Goal: Task Accomplishment & Management: Manage account settings

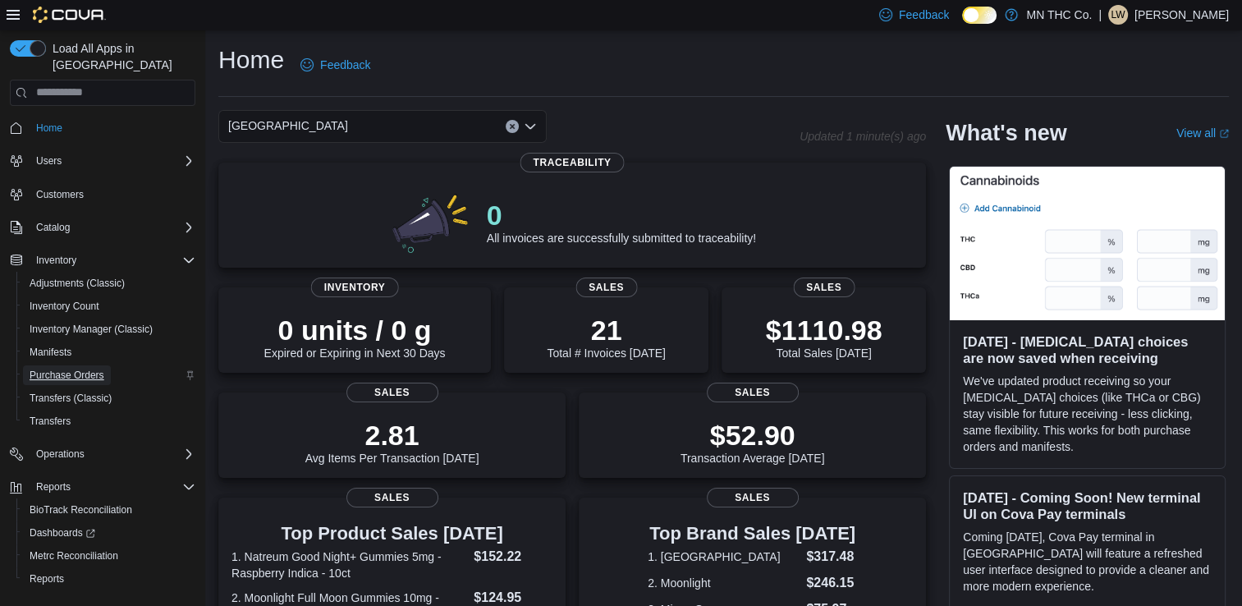
click at [78, 369] on span "Purchase Orders" at bounding box center [67, 375] width 75 height 13
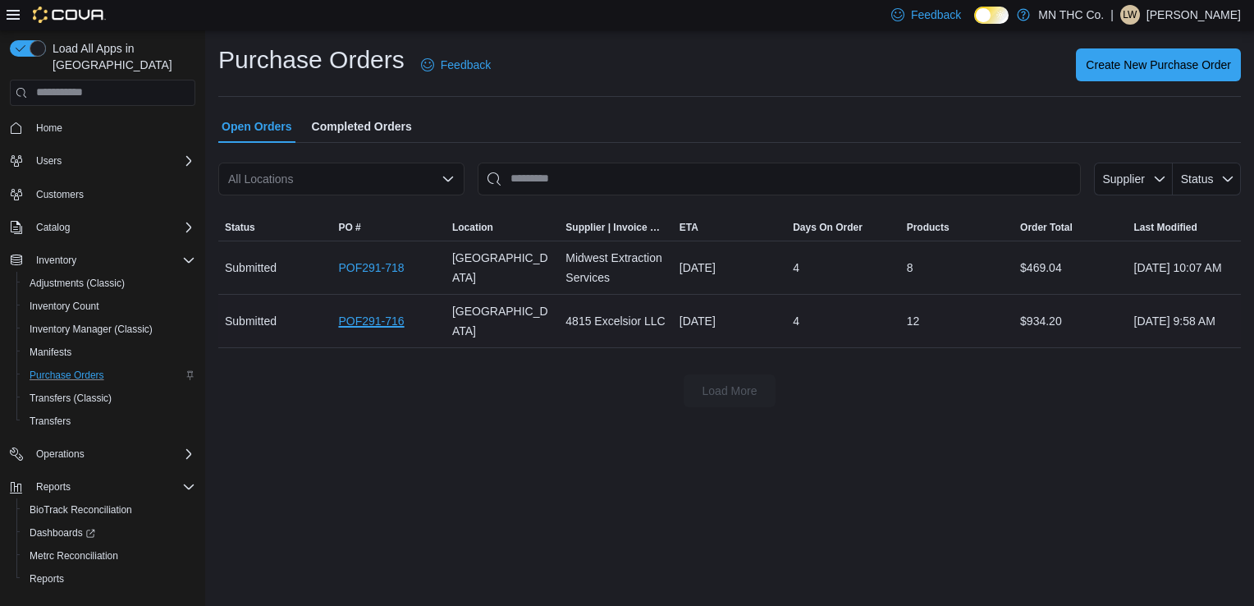
click at [366, 323] on link "POF291-716" at bounding box center [371, 321] width 66 height 20
click at [371, 269] on link "POF291-718" at bounding box center [371, 268] width 66 height 20
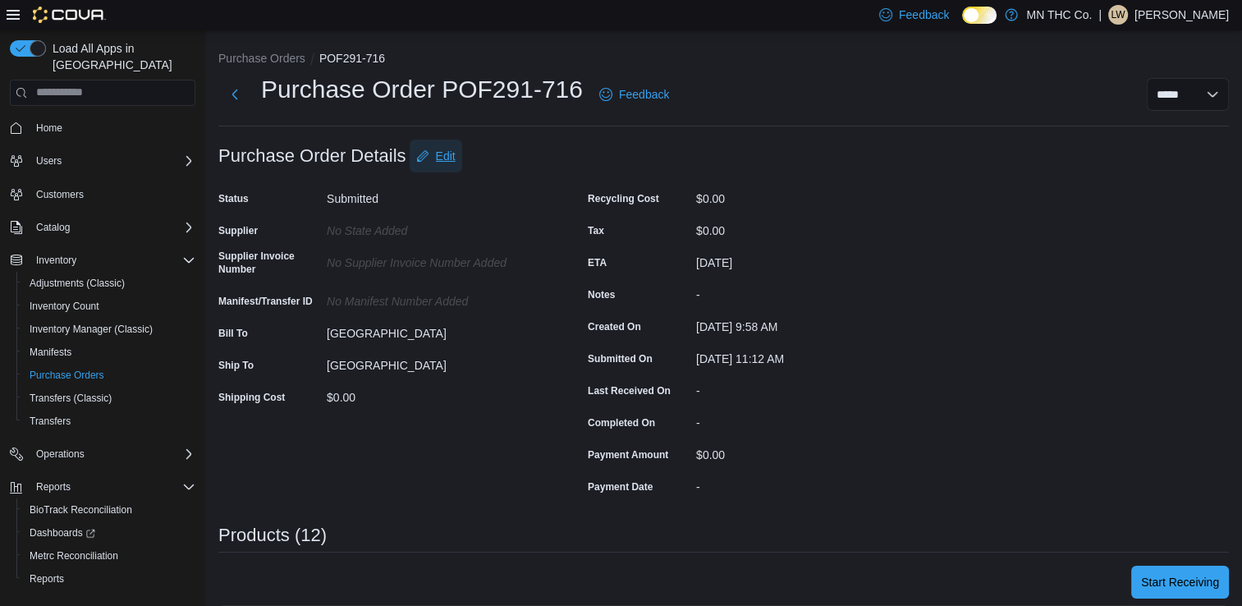
click at [455, 156] on span "Edit" at bounding box center [446, 156] width 20 height 16
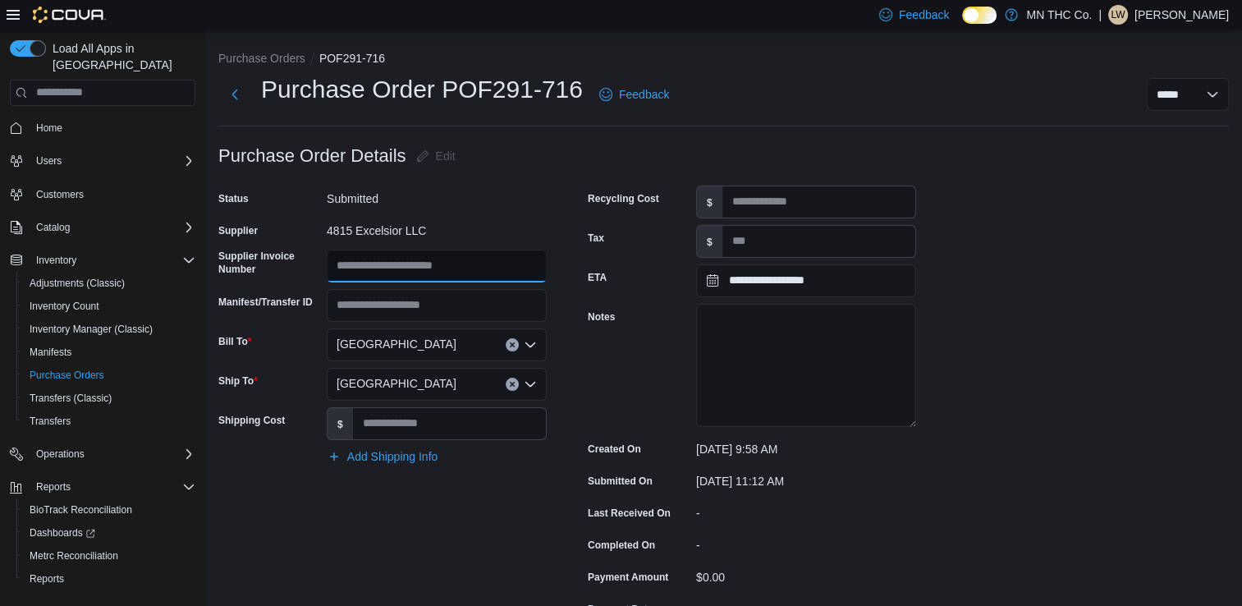
click at [400, 265] on input "Supplier Invoice Number" at bounding box center [437, 266] width 220 height 33
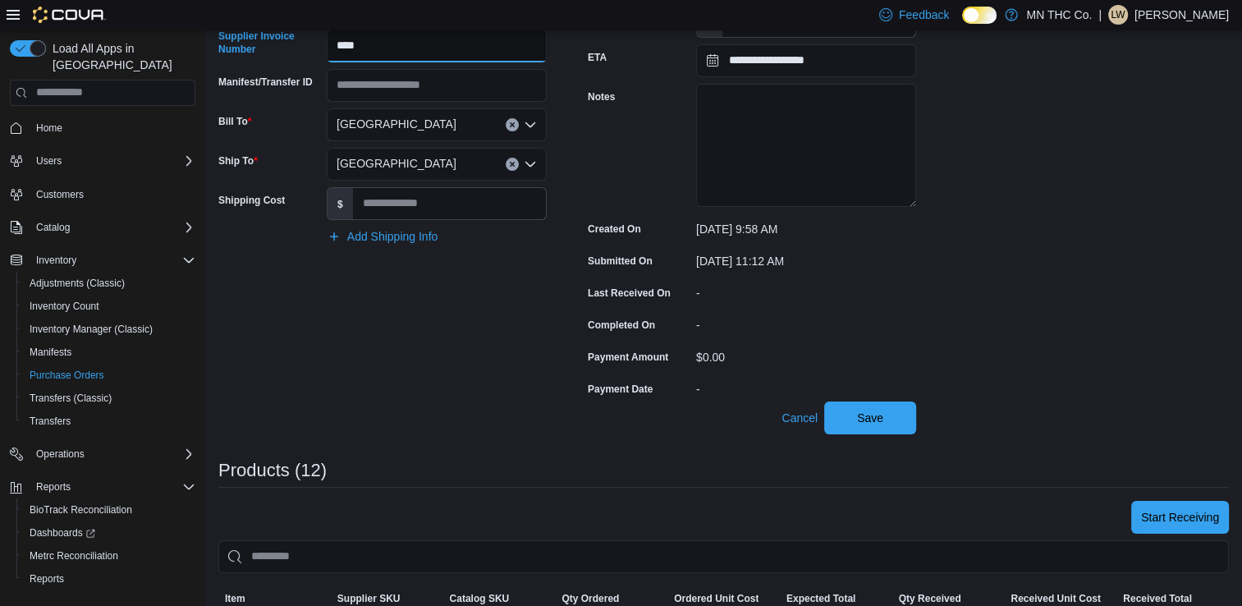
scroll to position [227, 0]
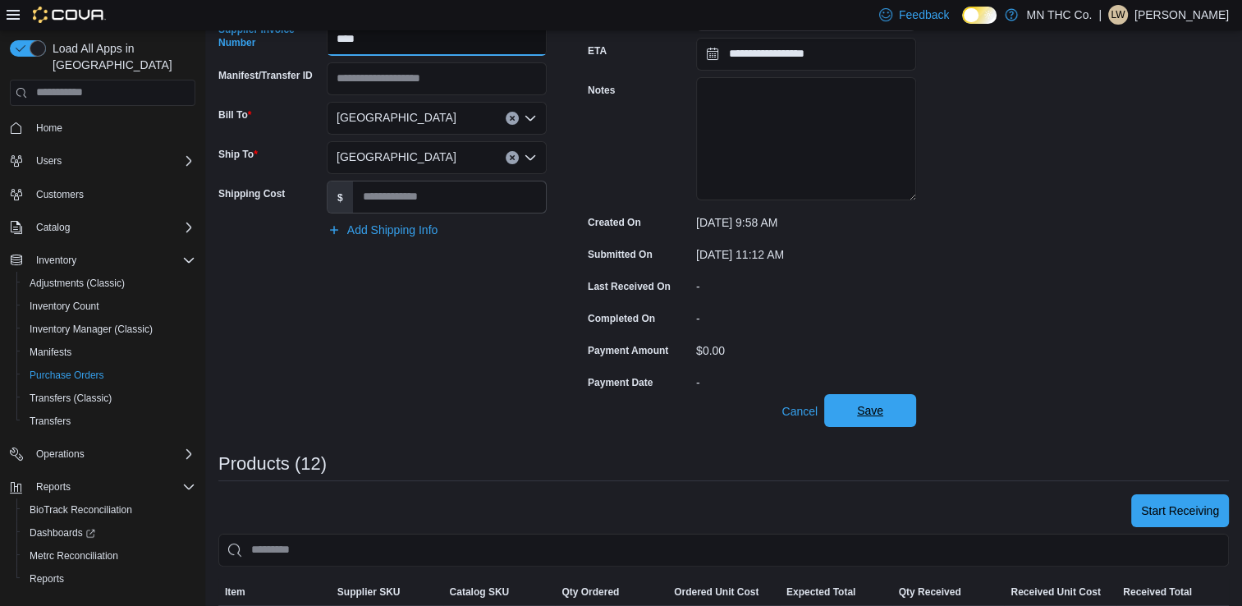
type input "****"
click at [882, 406] on span "Save" at bounding box center [870, 410] width 26 height 16
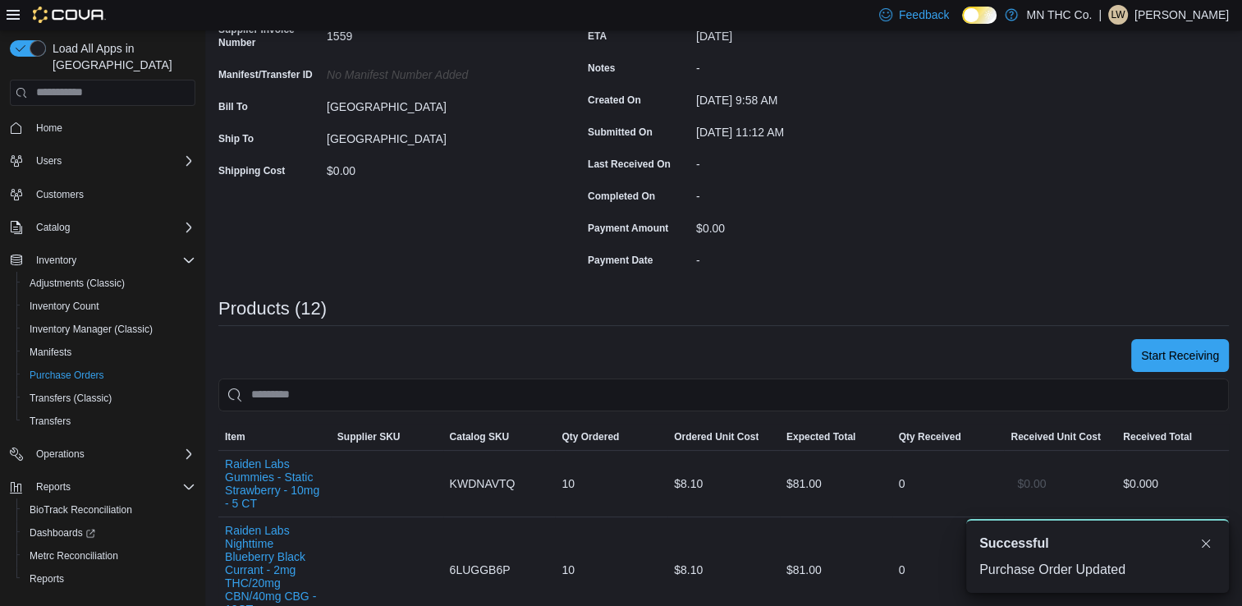
scroll to position [0, 0]
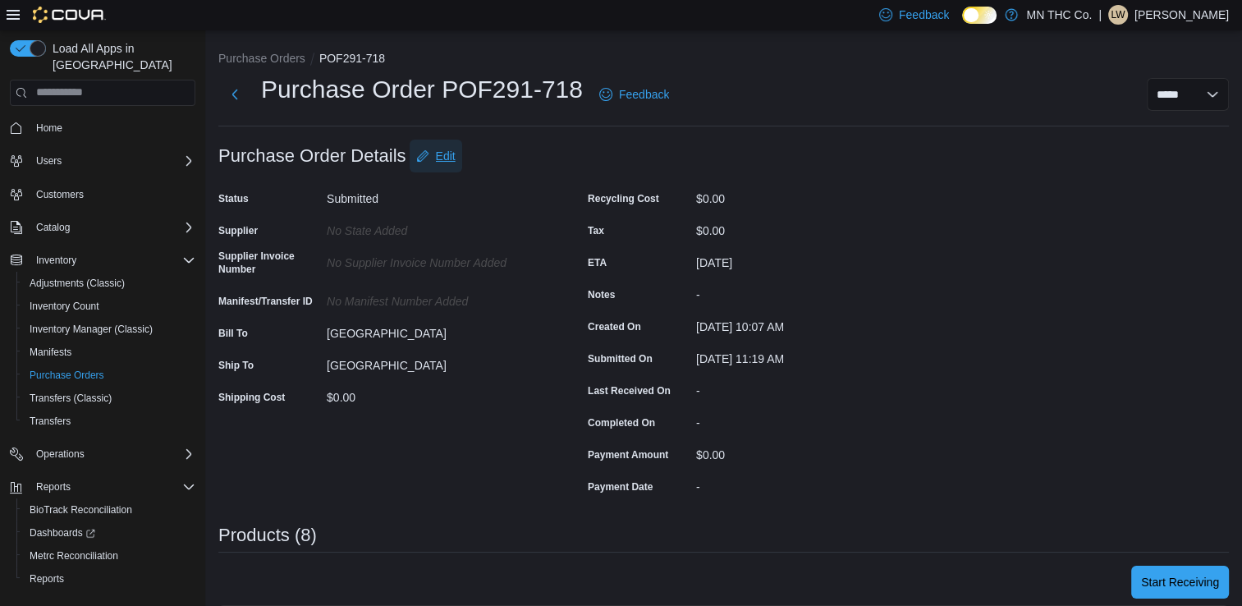
click at [452, 151] on span "Edit" at bounding box center [446, 156] width 20 height 16
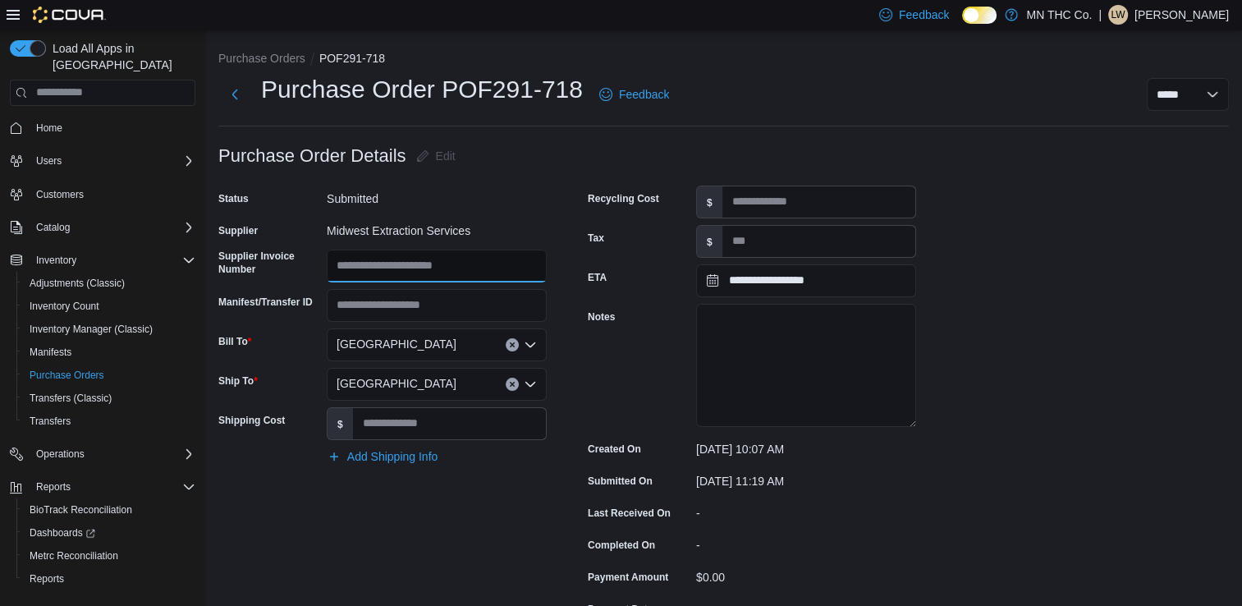
click at [406, 265] on input "Supplier Invoice Number" at bounding box center [437, 266] width 220 height 33
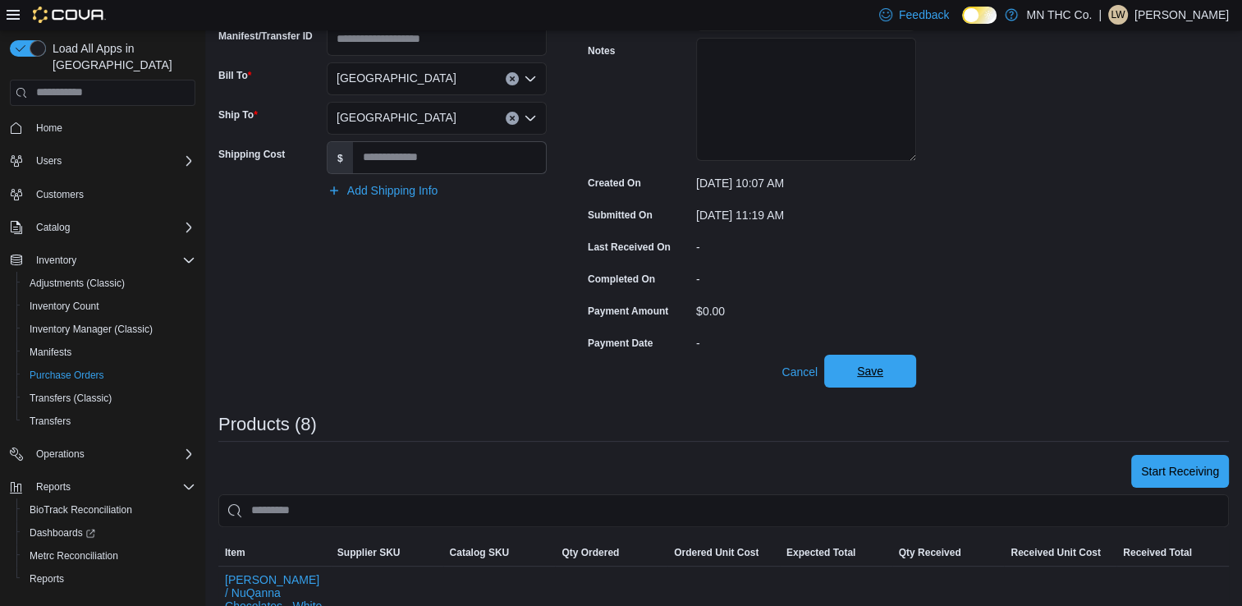
type input "******"
click at [887, 365] on span "Save" at bounding box center [870, 371] width 72 height 33
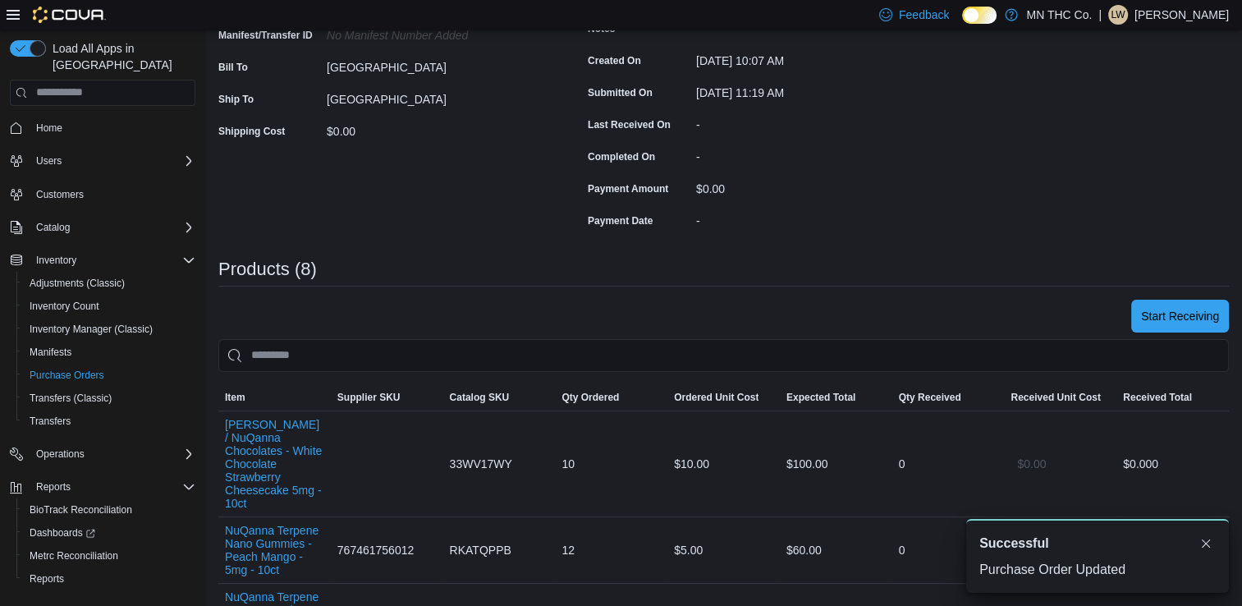
scroll to position [0, 0]
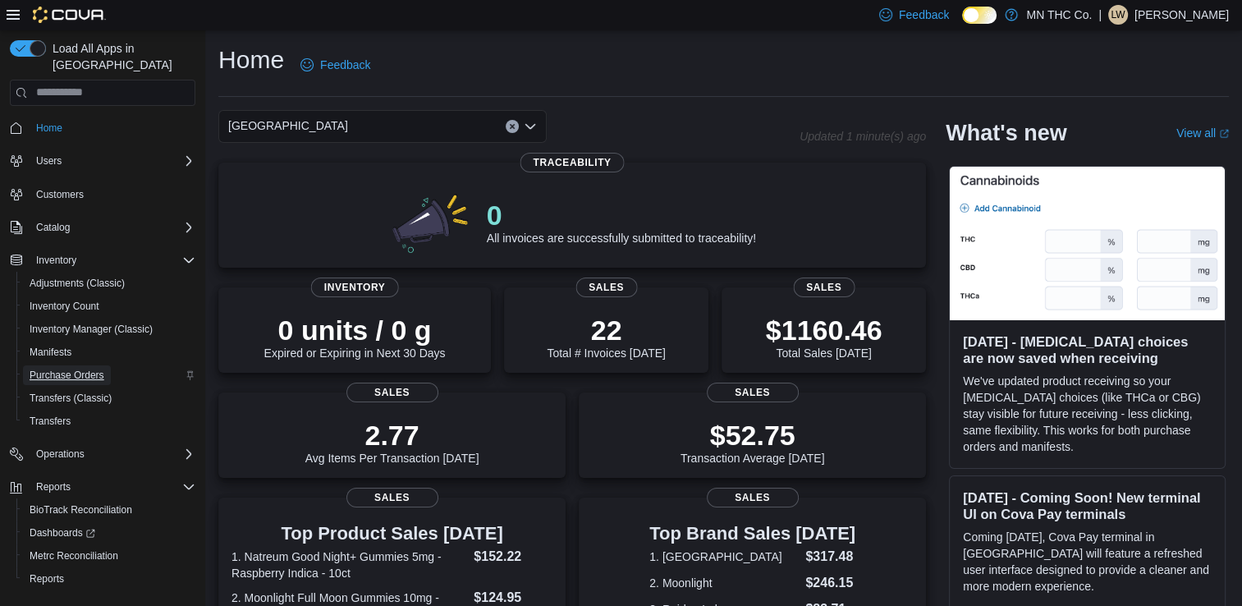
click at [79, 369] on span "Purchase Orders" at bounding box center [67, 375] width 75 height 13
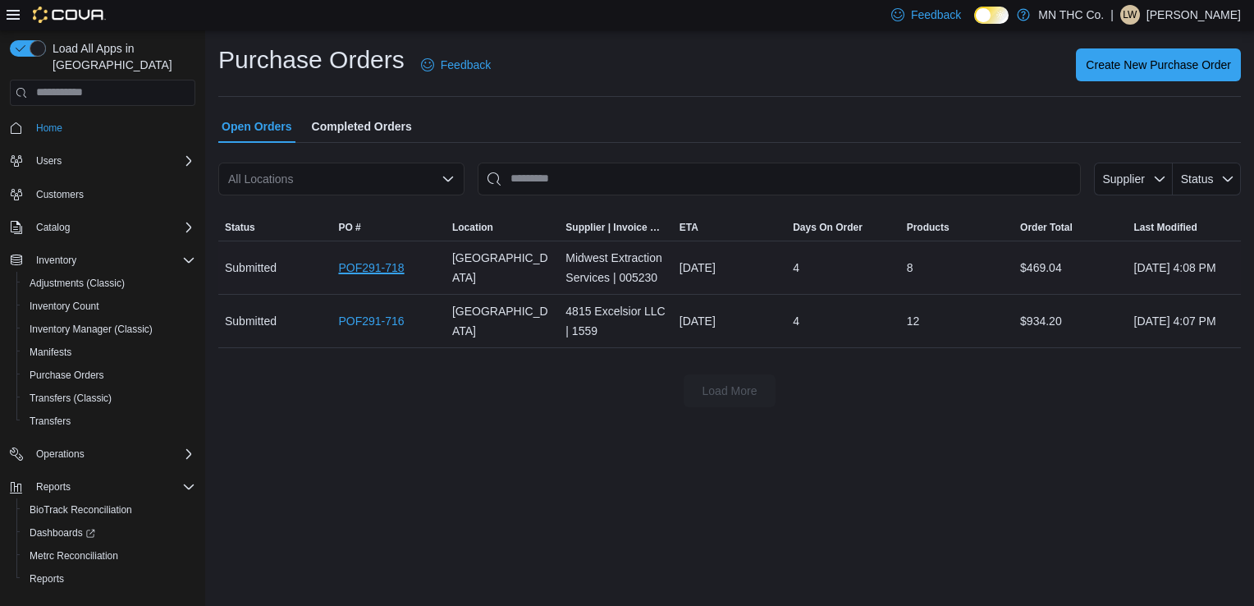
click at [396, 264] on link "POF291-718" at bounding box center [371, 268] width 66 height 20
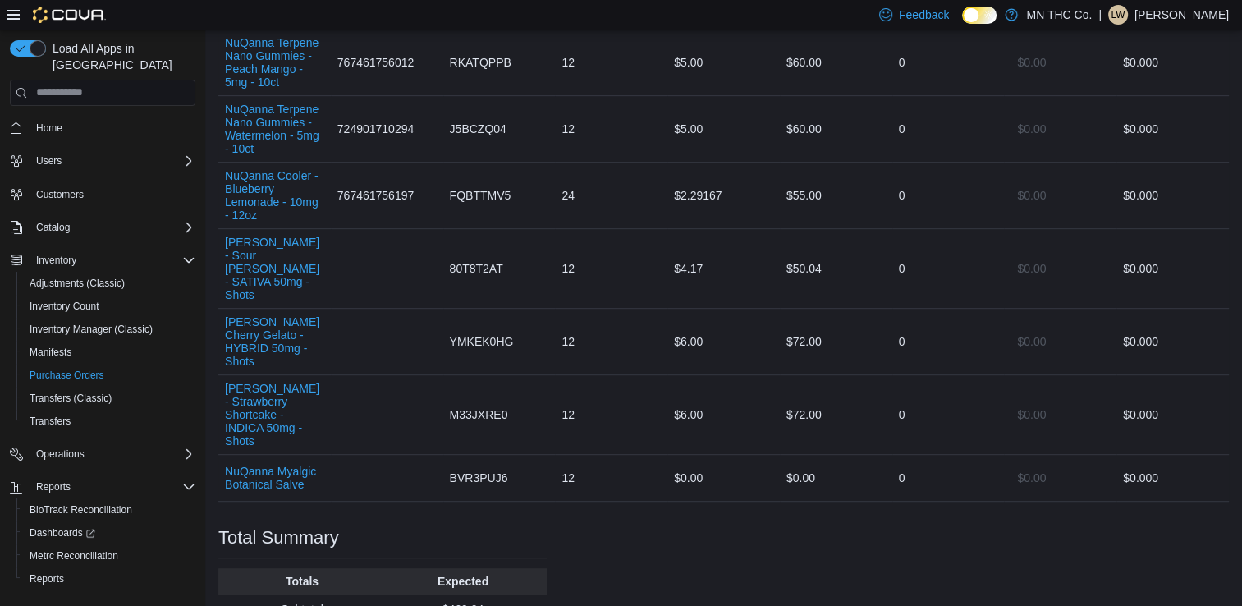
scroll to position [780, 0]
